Goal: Task Accomplishment & Management: Use online tool/utility

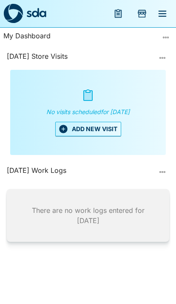
click at [74, 133] on button "ADD NEW VISIT" at bounding box center [88, 129] width 66 height 14
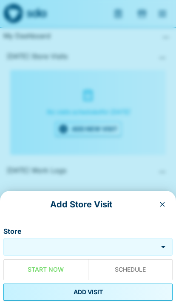
click at [98, 240] on div "Store" at bounding box center [87, 247] width 169 height 18
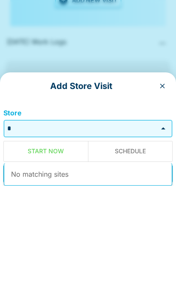
scroll to position [35, 0]
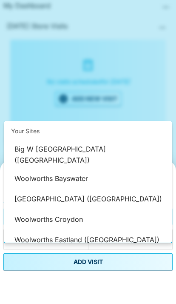
click at [40, 240] on li "Woolworths Croydon" at bounding box center [88, 250] width 168 height 20
type input "**********"
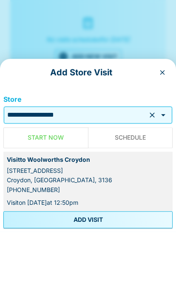
click at [52, 284] on button "ADD VISIT" at bounding box center [87, 292] width 169 height 17
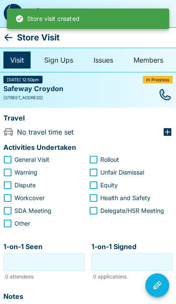
click at [9, 39] on icon at bounding box center [8, 37] width 10 height 10
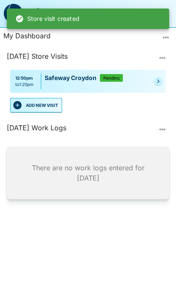
click at [27, 103] on button "ADD NEW VISIT" at bounding box center [36, 105] width 52 height 14
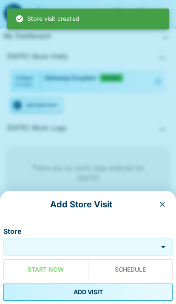
click at [122, 243] on input "Store" at bounding box center [81, 247] width 150 height 10
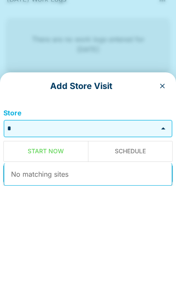
scroll to position [35, 0]
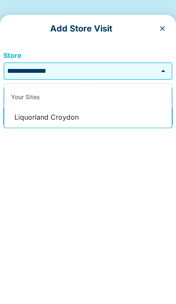
click at [24, 283] on li "Liquorland Croydon" at bounding box center [88, 293] width 168 height 20
type input "**********"
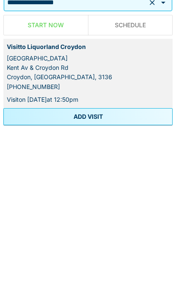
click at [26, 284] on button "ADD VISIT" at bounding box center [87, 292] width 169 height 17
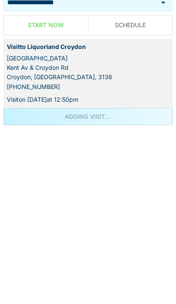
scroll to position [35, 0]
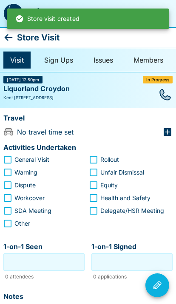
click at [6, 38] on icon at bounding box center [9, 37] width 8 height 7
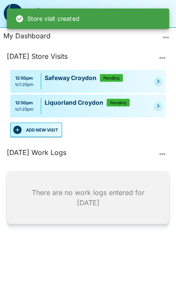
click at [38, 123] on button "ADD NEW VISIT" at bounding box center [36, 130] width 52 height 14
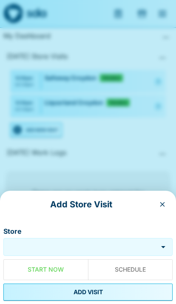
click at [87, 244] on input "Store" at bounding box center [81, 247] width 150 height 10
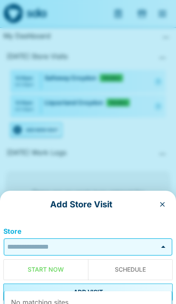
scroll to position [35, 0]
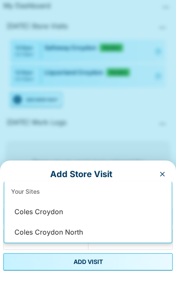
click at [24, 232] on li "Coles Croydon" at bounding box center [88, 242] width 168 height 20
type input "**********"
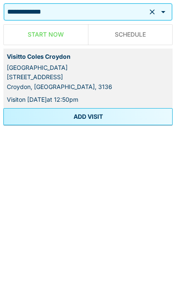
scroll to position [35, 0]
click at [146, 284] on button "ADD VISIT" at bounding box center [87, 292] width 169 height 17
